Goal: Task Accomplishment & Management: Use online tool/utility

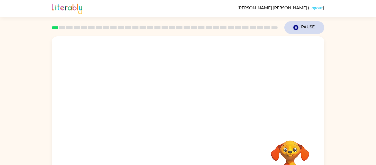
click at [302, 25] on button "Pause Pause" at bounding box center [304, 27] width 40 height 13
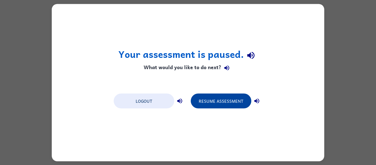
click at [239, 102] on button "Resume Assessment" at bounding box center [221, 100] width 61 height 15
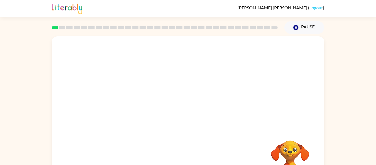
scroll to position [29, 0]
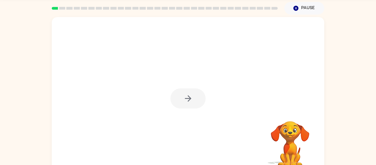
scroll to position [20, 0]
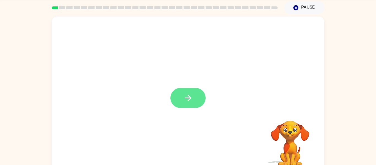
click at [180, 99] on button "button" at bounding box center [187, 98] width 35 height 20
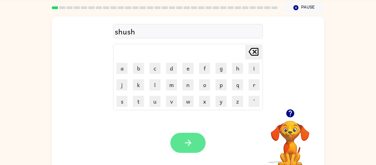
click at [199, 144] on button "button" at bounding box center [187, 143] width 35 height 20
click at [185, 142] on icon "button" at bounding box center [188, 142] width 6 height 6
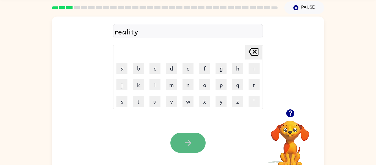
click at [189, 149] on button "button" at bounding box center [187, 143] width 35 height 20
click at [183, 150] on button "button" at bounding box center [187, 143] width 35 height 20
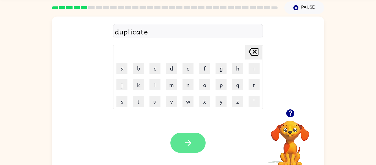
click at [192, 151] on button "button" at bounding box center [187, 143] width 35 height 20
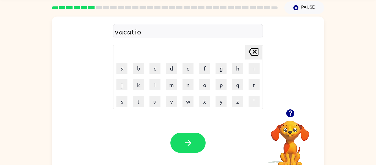
click at [181, 33] on div "vacatio" at bounding box center [188, 32] width 146 height 12
click at [181, 35] on div "vacatio" at bounding box center [188, 32] width 146 height 12
click at [194, 146] on button "button" at bounding box center [187, 143] width 35 height 20
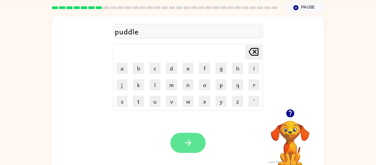
click at [192, 143] on icon "button" at bounding box center [188, 143] width 10 height 10
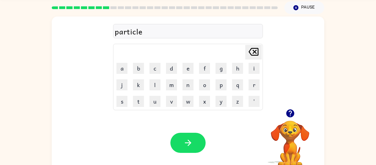
click at [289, 115] on icon "button" at bounding box center [290, 113] width 8 height 8
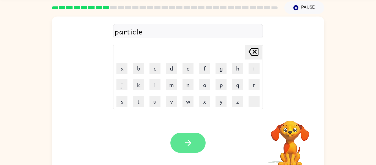
click at [199, 147] on button "button" at bounding box center [187, 143] width 35 height 20
click at [194, 143] on button "button" at bounding box center [187, 143] width 35 height 20
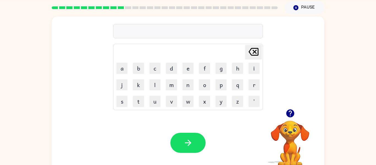
click at [292, 115] on icon "button" at bounding box center [290, 113] width 8 height 8
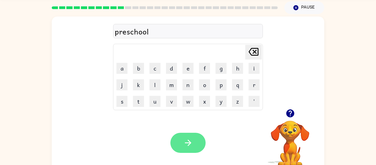
click at [183, 137] on button "button" at bounding box center [187, 143] width 35 height 20
click at [199, 147] on button "button" at bounding box center [187, 143] width 35 height 20
click at [185, 139] on icon "button" at bounding box center [188, 143] width 10 height 10
click at [189, 145] on icon "button" at bounding box center [188, 143] width 10 height 10
click at [198, 144] on button "button" at bounding box center [187, 143] width 35 height 20
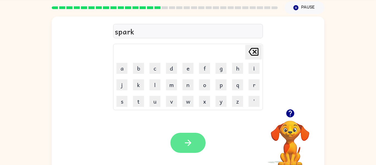
click at [198, 141] on button "button" at bounding box center [187, 143] width 35 height 20
click at [193, 141] on icon "button" at bounding box center [188, 143] width 10 height 10
click at [180, 133] on button "button" at bounding box center [187, 143] width 35 height 20
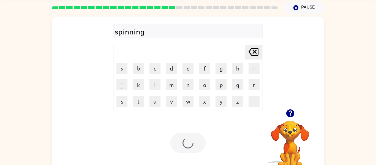
click at [194, 144] on div at bounding box center [187, 143] width 35 height 20
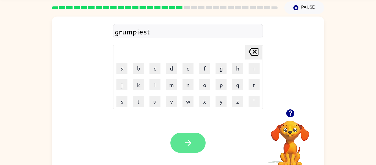
click at [196, 136] on button "button" at bounding box center [187, 143] width 35 height 20
click at [196, 142] on button "button" at bounding box center [187, 143] width 35 height 20
click at [192, 142] on icon "button" at bounding box center [188, 143] width 10 height 10
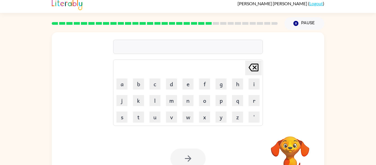
scroll to position [27, 0]
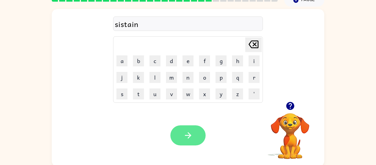
click at [182, 138] on button "button" at bounding box center [187, 135] width 35 height 20
click at [194, 128] on button "button" at bounding box center [187, 135] width 35 height 20
click at [194, 140] on button "button" at bounding box center [187, 135] width 35 height 20
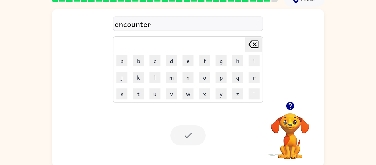
scroll to position [19, 0]
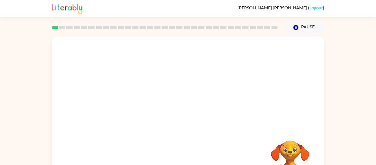
click at [127, 103] on video "Your browser must support playing .mp4 files to use Literably. Please try using…" at bounding box center [188, 82] width 272 height 92
click at [120, 105] on video "Your browser must support playing .mp4 files to use Literably. Please try using…" at bounding box center [188, 82] width 272 height 92
click at [126, 111] on video "Your browser must support playing .mp4 files to use Literably. Please try using…" at bounding box center [188, 82] width 272 height 92
click at [127, 110] on video "Your browser must support playing .mp4 files to use Literably. Please try using…" at bounding box center [188, 82] width 272 height 92
click at [122, 112] on video "Your browser must support playing .mp4 files to use Literably. Please try using…" at bounding box center [188, 82] width 272 height 92
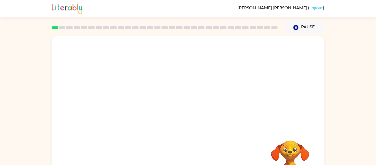
click at [124, 110] on video "Your browser must support playing .mp4 files to use Literably. Please try using…" at bounding box center [188, 82] width 272 height 92
click at [120, 112] on video "Your browser must support playing .mp4 files to use Literably. Please try using…" at bounding box center [188, 82] width 272 height 92
click at [119, 113] on video "Your browser must support playing .mp4 files to use Literably. Please try using…" at bounding box center [188, 82] width 272 height 92
click at [122, 110] on video "Your browser must support playing .mp4 files to use Literably. Please try using…" at bounding box center [188, 82] width 272 height 92
click at [127, 105] on video "Your browser must support playing .mp4 files to use Literably. Please try using…" at bounding box center [188, 82] width 272 height 92
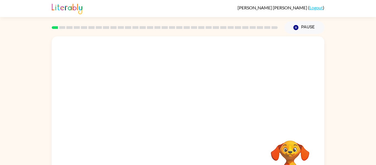
click at [129, 105] on video "Your browser must support playing .mp4 files to use Literably. Please try using…" at bounding box center [188, 82] width 272 height 92
click at [133, 104] on video "Your browser must support playing .mp4 files to use Literably. Please try using…" at bounding box center [188, 82] width 272 height 92
click at [115, 105] on video "Your browser must support playing .mp4 files to use Literably. Please try using…" at bounding box center [188, 82] width 272 height 92
click at [117, 102] on video "Your browser must support playing .mp4 files to use Literably. Please try using…" at bounding box center [188, 82] width 272 height 92
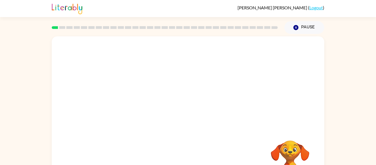
click at [125, 105] on video "Your browser must support playing .mp4 files to use Literably. Please try using…" at bounding box center [188, 82] width 272 height 92
click at [124, 106] on video "Your browser must support playing .mp4 files to use Literably. Please try using…" at bounding box center [188, 82] width 272 height 92
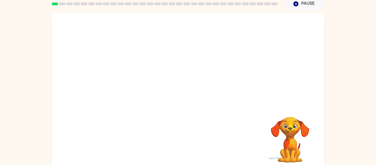
scroll to position [21, 0]
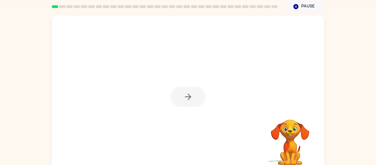
click at [314, 154] on video "Your browser must support playing .mp4 files to use Literably. Please try using…" at bounding box center [289, 138] width 55 height 55
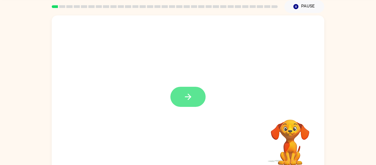
click at [184, 100] on icon "button" at bounding box center [188, 97] width 10 height 10
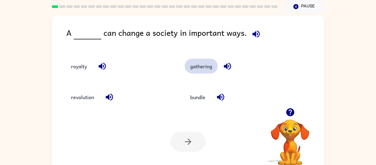
click at [204, 70] on button "gathering" at bounding box center [201, 66] width 33 height 15
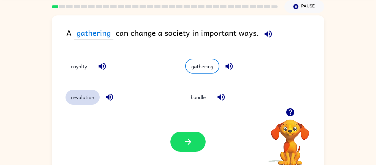
click at [91, 100] on button "revolution" at bounding box center [82, 97] width 34 height 15
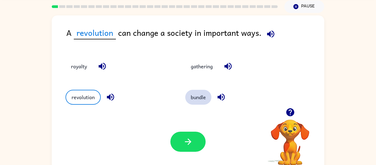
click at [202, 96] on button "bundle" at bounding box center [198, 97] width 26 height 15
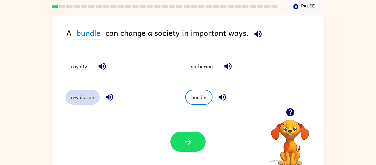
click at [83, 97] on button "revolution" at bounding box center [82, 97] width 34 height 15
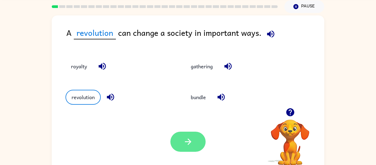
click at [183, 135] on button "button" at bounding box center [187, 141] width 35 height 20
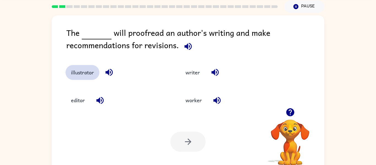
click at [85, 75] on button "illustrator" at bounding box center [82, 72] width 34 height 15
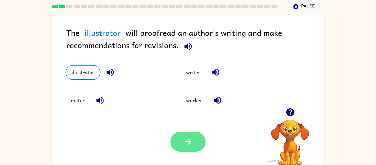
click at [191, 144] on icon "button" at bounding box center [188, 142] width 10 height 10
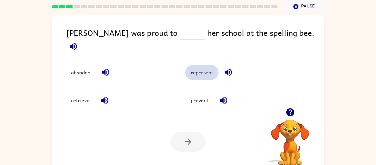
click at [218, 65] on button "represent" at bounding box center [201, 72] width 33 height 15
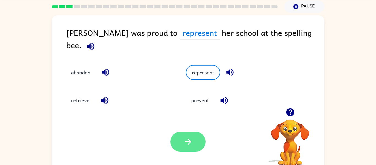
click at [181, 141] on button "button" at bounding box center [187, 141] width 35 height 20
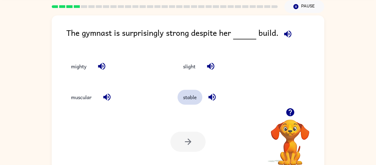
click at [195, 98] on button "stable" at bounding box center [189, 97] width 25 height 15
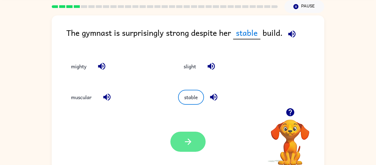
click at [193, 149] on button "button" at bounding box center [187, 141] width 35 height 20
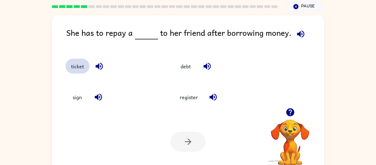
click at [80, 69] on button "ticket" at bounding box center [77, 66] width 24 height 15
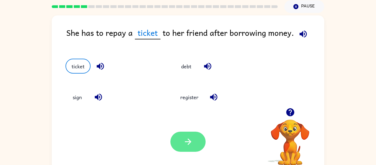
click at [202, 145] on button "button" at bounding box center [187, 141] width 35 height 20
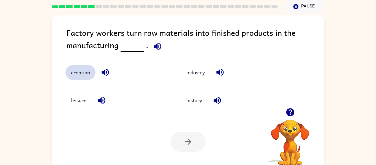
click at [86, 74] on button "creation" at bounding box center [80, 72] width 30 height 15
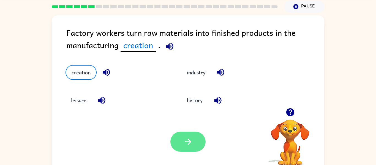
click at [186, 147] on button "button" at bounding box center [187, 141] width 35 height 20
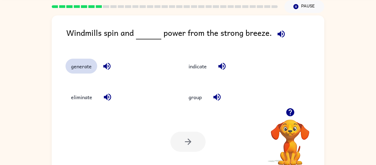
click at [71, 68] on button "generate" at bounding box center [81, 66] width 32 height 15
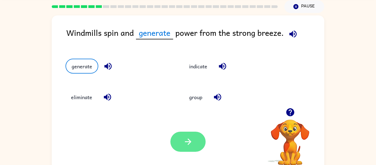
click at [193, 143] on icon "button" at bounding box center [188, 142] width 10 height 10
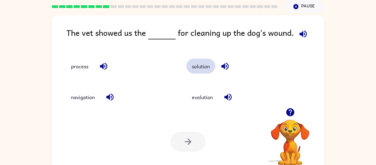
click at [202, 69] on button "solution" at bounding box center [200, 66] width 29 height 15
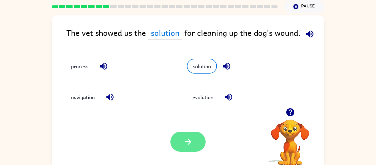
click at [196, 146] on button "button" at bounding box center [187, 141] width 35 height 20
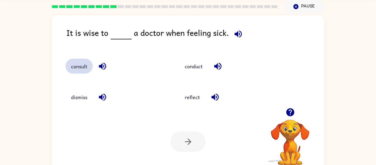
click at [80, 70] on button "consult" at bounding box center [78, 66] width 27 height 15
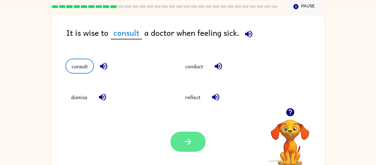
click at [183, 142] on button "button" at bounding box center [187, 141] width 35 height 20
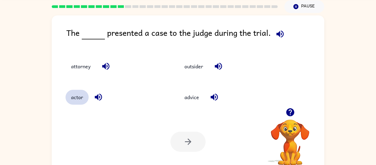
click at [81, 94] on button "actor" at bounding box center [76, 97] width 23 height 15
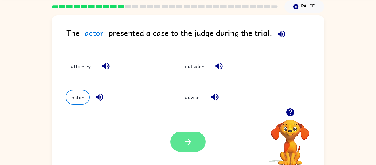
click at [192, 151] on button "button" at bounding box center [187, 141] width 35 height 20
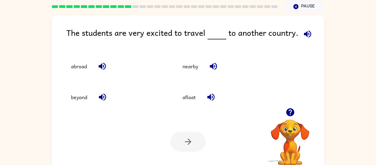
click at [98, 72] on div "abroad" at bounding box center [114, 66] width 99 height 15
click at [74, 69] on button "abroad" at bounding box center [78, 66] width 27 height 15
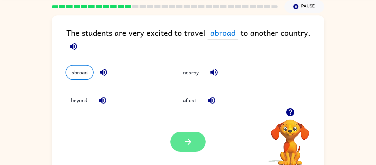
click at [192, 137] on icon "button" at bounding box center [188, 142] width 10 height 10
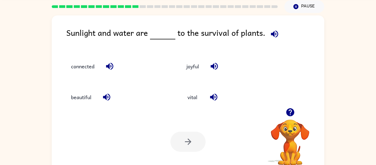
click at [127, 67] on div "connected" at bounding box center [116, 66] width 103 height 15
click at [105, 70] on icon "button" at bounding box center [110, 66] width 10 height 10
click at [216, 98] on icon "button" at bounding box center [214, 97] width 10 height 10
click at [81, 69] on button "connected" at bounding box center [82, 66] width 34 height 15
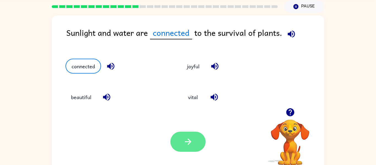
click at [183, 134] on button "button" at bounding box center [187, 141] width 35 height 20
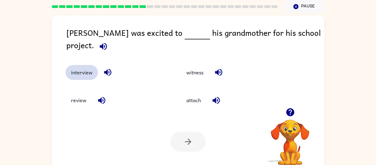
click at [72, 73] on button "interview" at bounding box center [81, 72] width 32 height 15
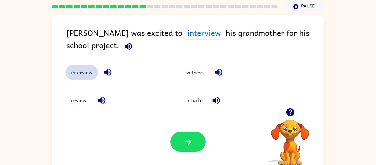
click at [73, 69] on button "interview" at bounding box center [81, 72] width 32 height 15
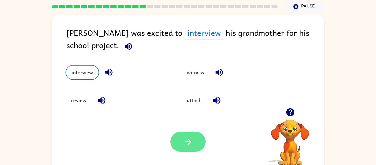
click at [184, 143] on icon "button" at bounding box center [188, 142] width 10 height 10
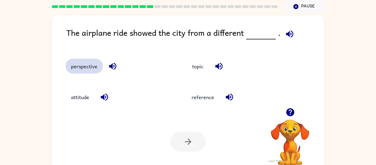
click at [78, 69] on button "perspective" at bounding box center [83, 66] width 37 height 15
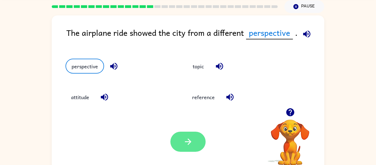
click at [177, 143] on button "button" at bounding box center [187, 141] width 35 height 20
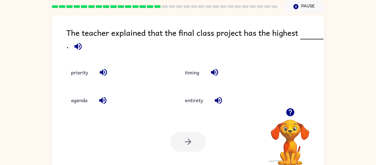
click at [98, 77] on div "priority" at bounding box center [115, 72] width 101 height 15
click at [88, 74] on button "priority" at bounding box center [79, 72] width 28 height 15
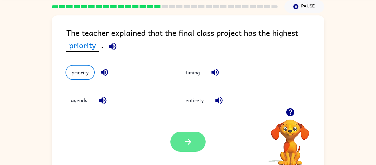
click at [195, 148] on button "button" at bounding box center [187, 141] width 35 height 20
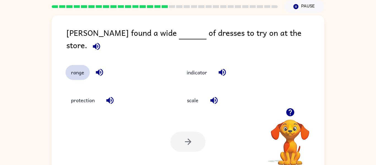
click at [73, 70] on button "range" at bounding box center [77, 72] width 24 height 15
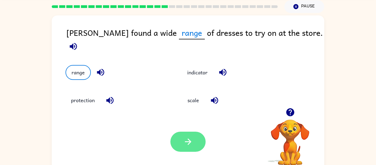
click at [193, 144] on button "button" at bounding box center [187, 141] width 35 height 20
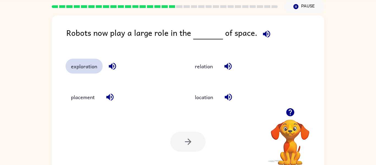
click at [90, 69] on button "exploration" at bounding box center [83, 66] width 37 height 15
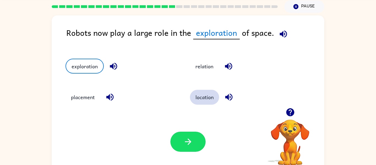
click at [212, 99] on button "location" at bounding box center [204, 97] width 29 height 15
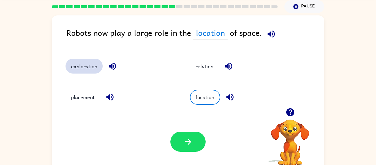
click at [96, 70] on button "exploration" at bounding box center [83, 66] width 37 height 15
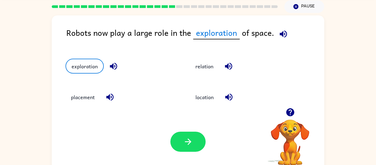
click at [108, 136] on div "Your browser must support playing .mp4 files to use Literably. Please try using…" at bounding box center [188, 142] width 272 height 62
click at [192, 150] on button "button" at bounding box center [187, 141] width 35 height 20
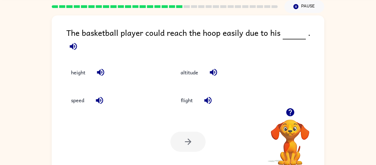
click at [127, 65] on div "height" at bounding box center [113, 72] width 97 height 15
click at [118, 68] on div "height" at bounding box center [113, 72] width 97 height 15
click at [79, 69] on button "height" at bounding box center [77, 72] width 25 height 15
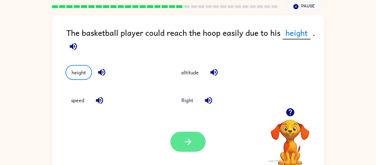
click at [196, 143] on button "button" at bounding box center [187, 141] width 35 height 20
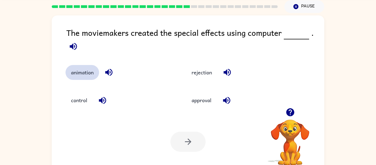
click at [87, 72] on button "animation" at bounding box center [82, 72] width 34 height 15
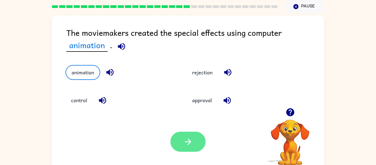
click at [195, 149] on button "button" at bounding box center [187, 141] width 35 height 20
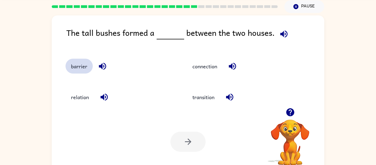
click at [91, 70] on button "barrier" at bounding box center [78, 66] width 27 height 15
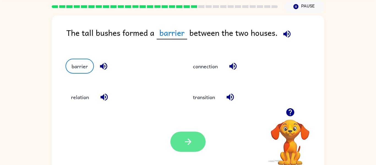
click at [202, 148] on button "button" at bounding box center [187, 141] width 35 height 20
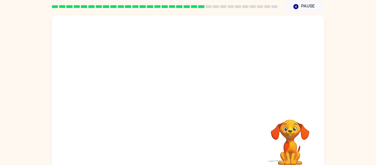
scroll to position [29, 0]
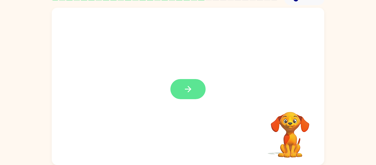
click at [190, 94] on icon "button" at bounding box center [188, 89] width 10 height 10
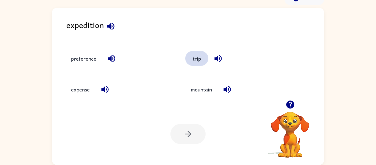
click at [207, 59] on button "trip" at bounding box center [196, 58] width 23 height 15
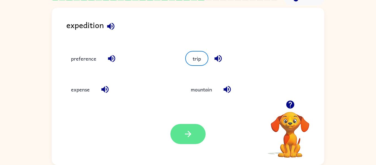
click at [194, 138] on button "button" at bounding box center [187, 134] width 35 height 20
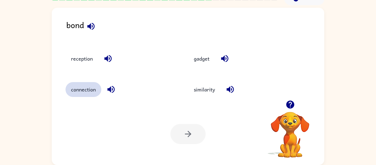
click at [78, 92] on button "connection" at bounding box center [83, 89] width 36 height 15
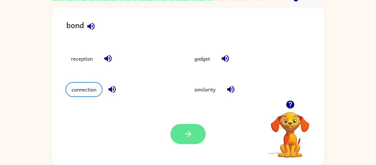
click at [197, 138] on button "button" at bounding box center [187, 134] width 35 height 20
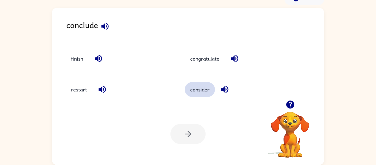
click at [210, 91] on button "consider" at bounding box center [200, 89] width 30 height 15
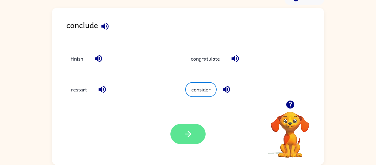
click at [196, 136] on button "button" at bounding box center [187, 134] width 35 height 20
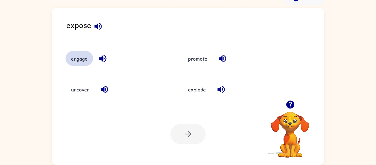
click at [83, 61] on button "engage" at bounding box center [79, 58] width 28 height 15
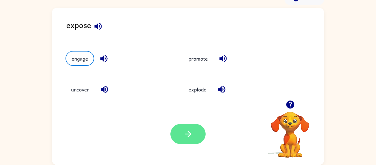
click at [194, 143] on button "button" at bounding box center [187, 134] width 35 height 20
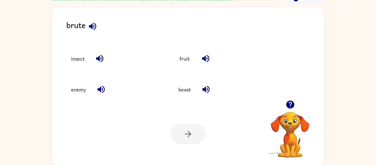
click at [96, 30] on icon "button" at bounding box center [93, 26] width 10 height 10
click at [35, 51] on div "brute insect fruit enemy beast Your browser must support playing .mp4 files to …" at bounding box center [188, 85] width 376 height 160
click at [89, 94] on button "enemy" at bounding box center [78, 89] width 26 height 15
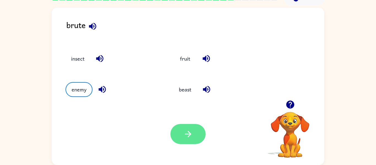
click at [202, 133] on button "button" at bounding box center [187, 134] width 35 height 20
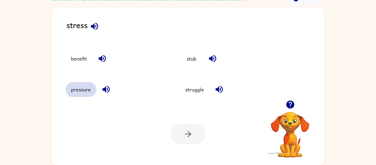
click at [71, 96] on button "pressure" at bounding box center [80, 89] width 31 height 15
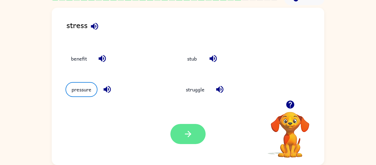
click at [191, 132] on icon "button" at bounding box center [188, 134] width 10 height 10
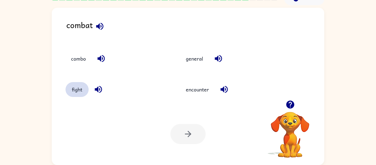
click at [80, 93] on button "fight" at bounding box center [76, 89] width 23 height 15
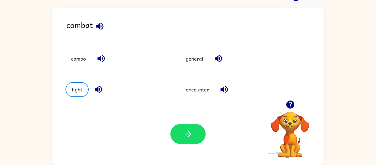
click at [177, 144] on div at bounding box center [187, 134] width 35 height 20
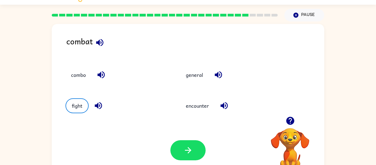
scroll to position [12, 0]
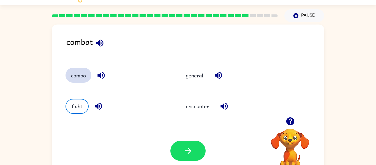
click at [85, 79] on button "combo" at bounding box center [78, 75] width 26 height 15
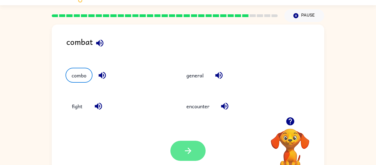
click at [191, 144] on button "button" at bounding box center [187, 151] width 35 height 20
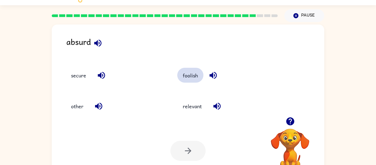
click at [193, 78] on button "foolish" at bounding box center [190, 75] width 26 height 15
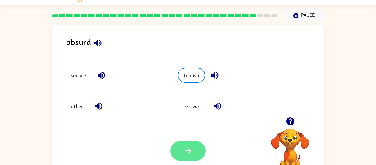
click at [192, 155] on icon "button" at bounding box center [188, 151] width 10 height 10
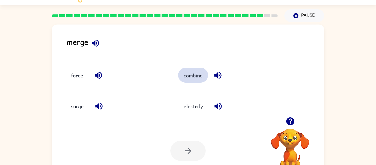
click at [195, 75] on button "combine" at bounding box center [193, 75] width 30 height 15
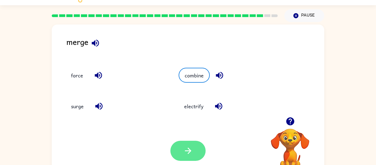
click at [190, 152] on icon "button" at bounding box center [188, 150] width 6 height 6
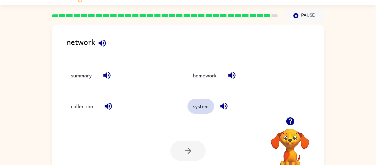
click at [202, 110] on button "system" at bounding box center [200, 106] width 27 height 15
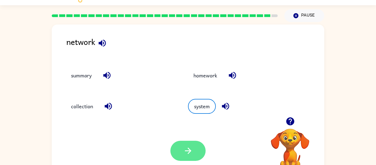
click at [192, 150] on icon "button" at bounding box center [188, 151] width 10 height 10
